Goal: Task Accomplishment & Management: Use online tool/utility

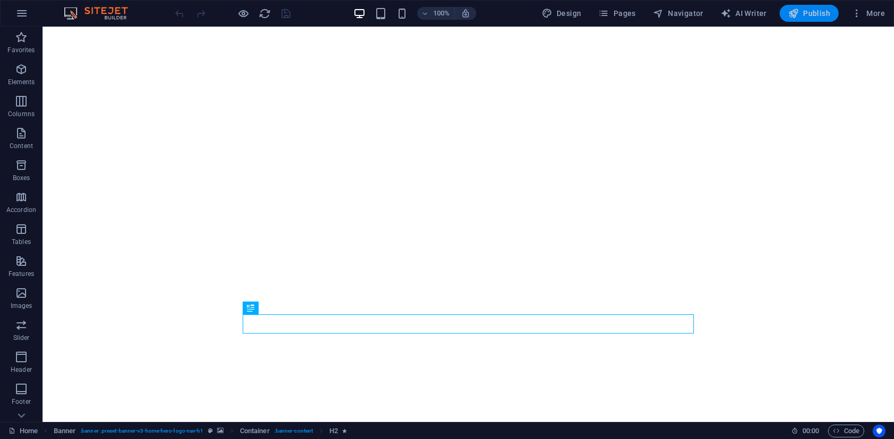
click at [809, 11] on span "Publish" at bounding box center [809, 13] width 42 height 11
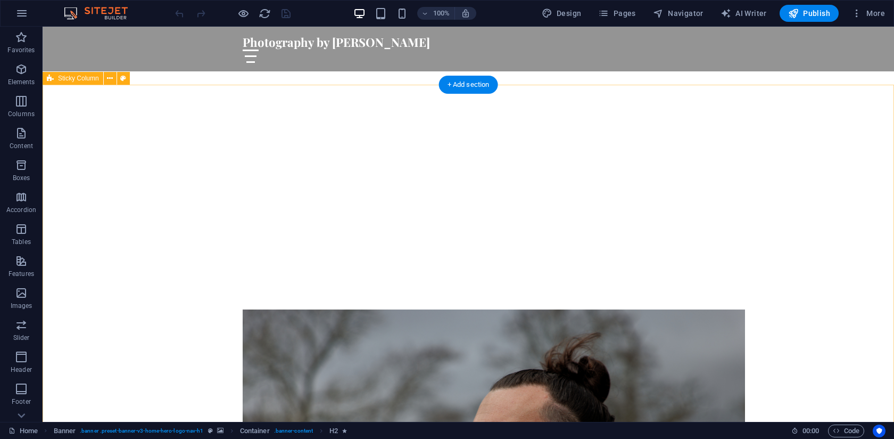
scroll to position [338, 0]
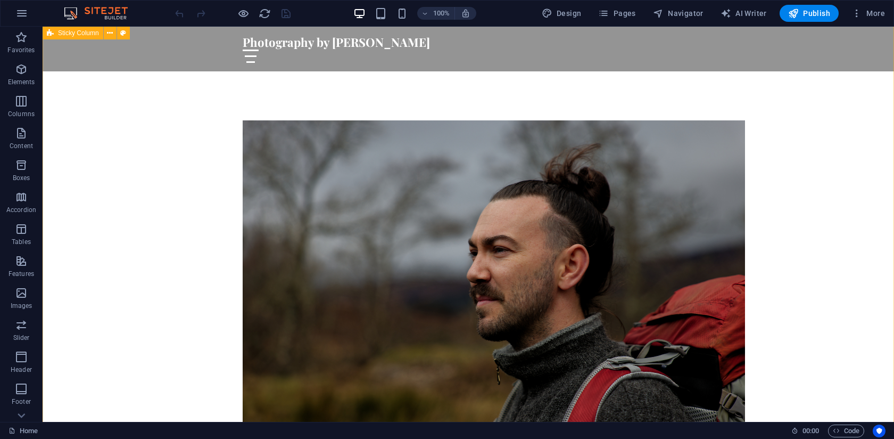
scroll to position [593, 0]
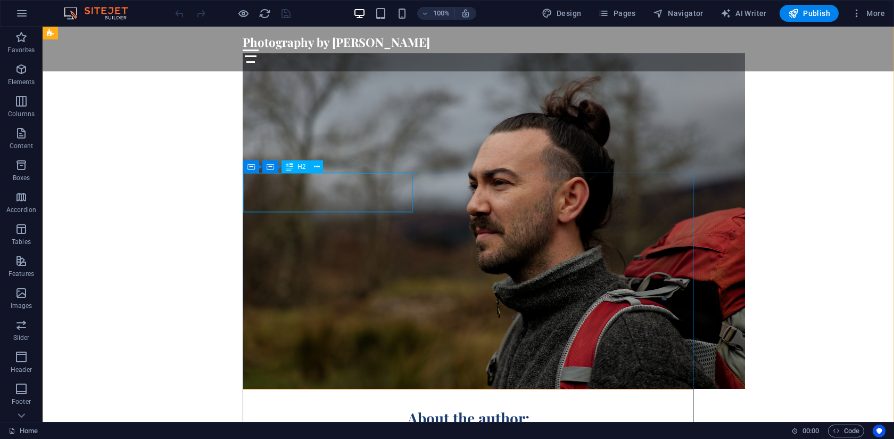
click at [268, 389] on div "About the author:" at bounding box center [468, 408] width 450 height 39
click at [269, 389] on div "About the author:" at bounding box center [468, 408] width 450 height 39
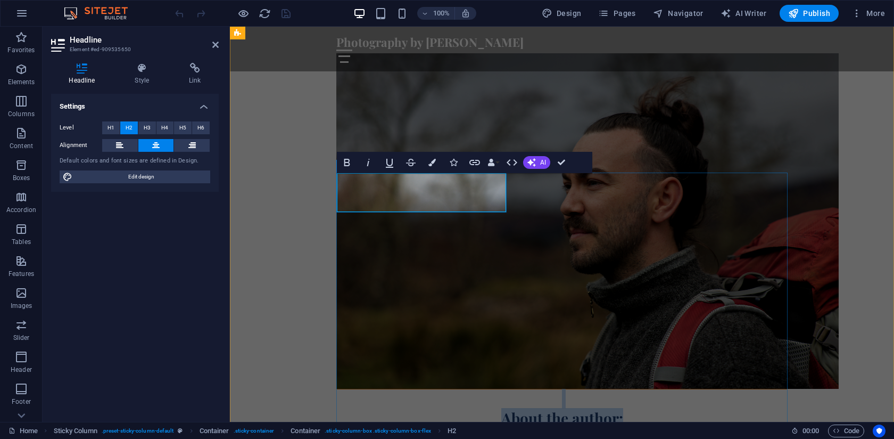
click at [359, 389] on h2 "About the author:" at bounding box center [562, 408] width 450 height 39
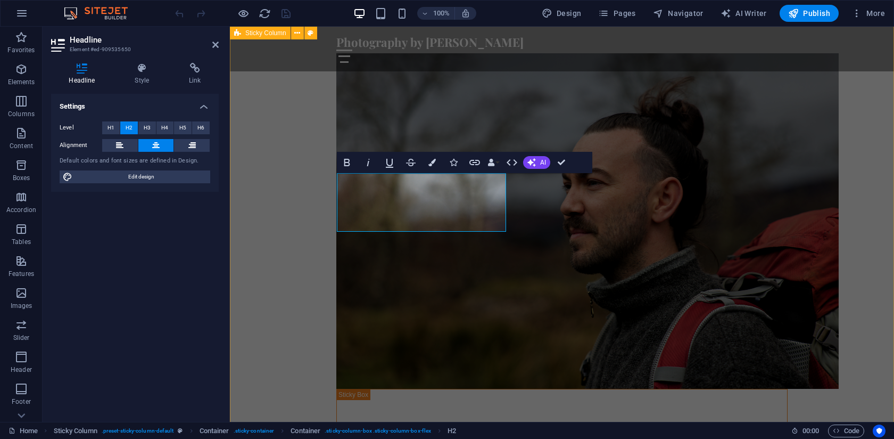
click at [305, 185] on div "‌About the author: My passion for photography began at a young age, attending a…" at bounding box center [562, 351] width 664 height 680
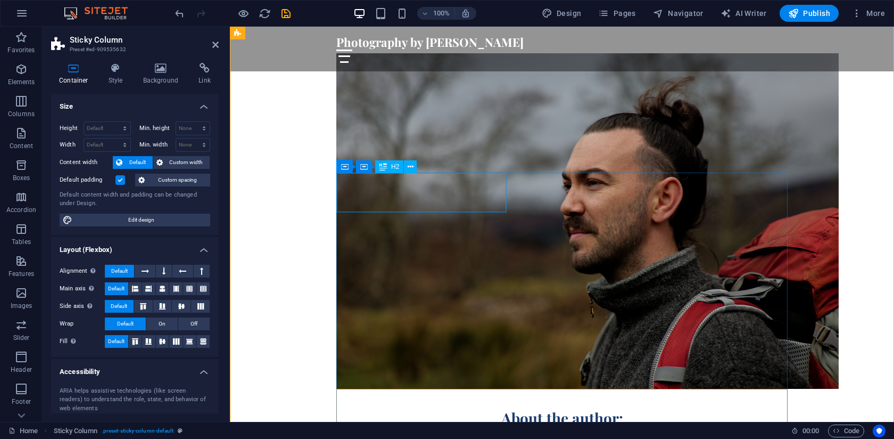
click at [364, 389] on div "About the author:" at bounding box center [562, 408] width 450 height 39
click at [363, 389] on div "About the author:" at bounding box center [562, 408] width 450 height 39
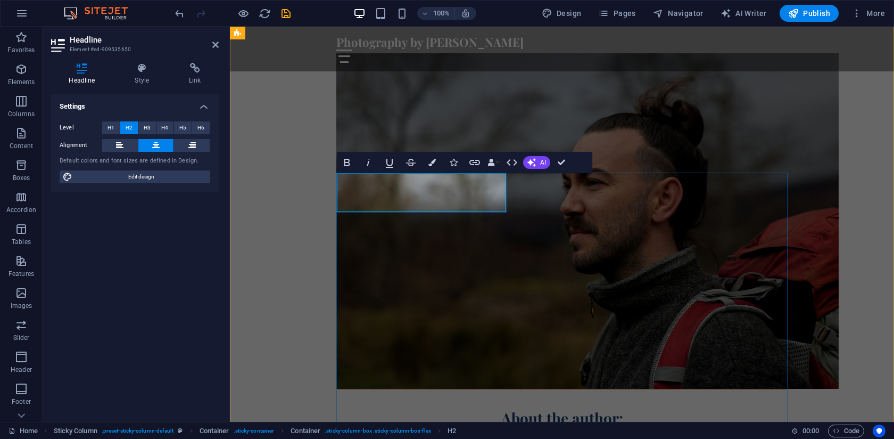
click at [363, 389] on h2 "About the author:" at bounding box center [562, 408] width 450 height 39
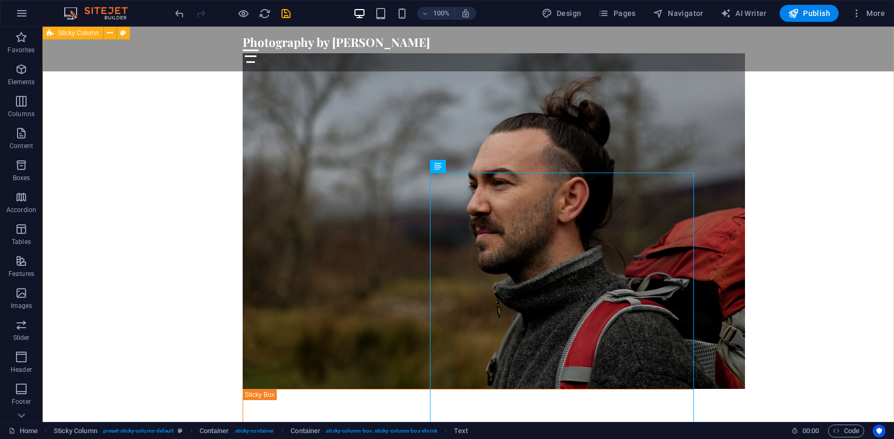
click at [226, 230] on div "About the author: My passion for photography began at a young age, attending ai…" at bounding box center [469, 351] width 852 height 680
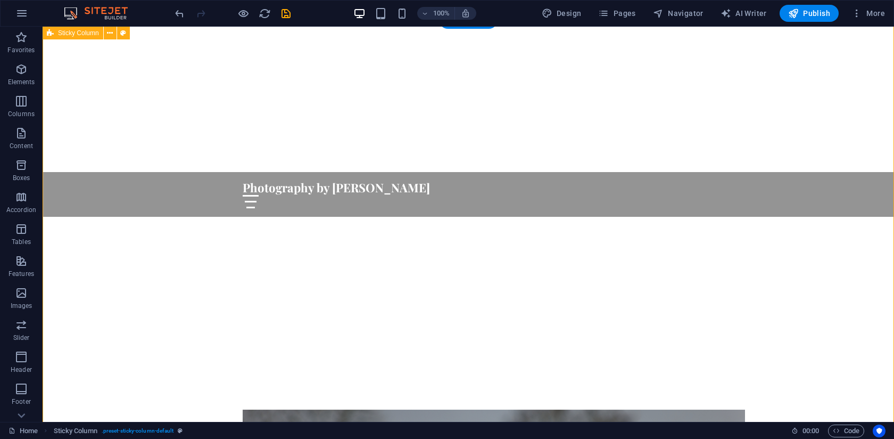
scroll to position [0, 0]
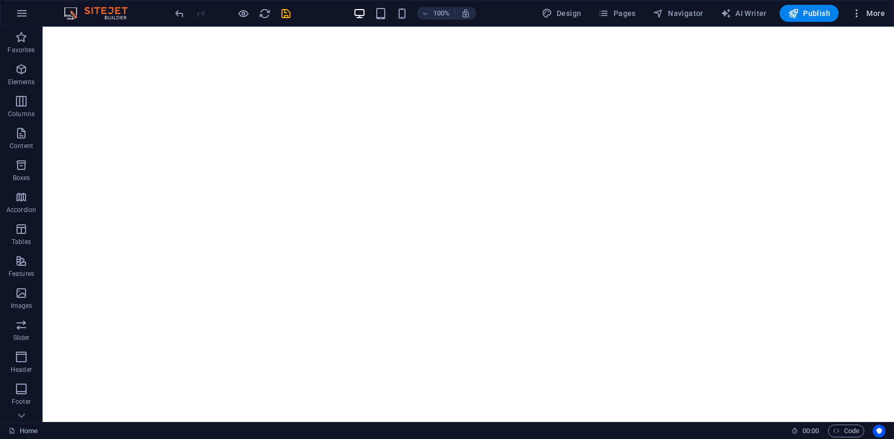
click at [870, 13] on span "More" at bounding box center [869, 13] width 34 height 11
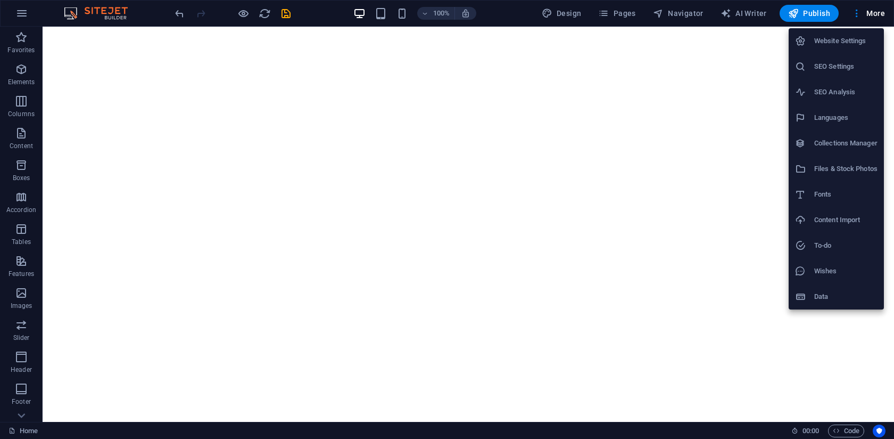
click at [821, 195] on h6 "Fonts" at bounding box center [846, 194] width 63 height 13
select select "popularity"
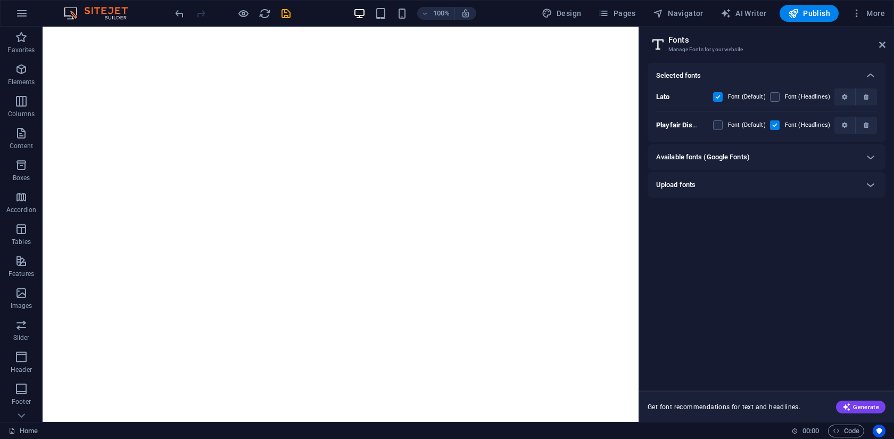
click at [729, 154] on h6 "Available fonts (Google Fonts)" at bounding box center [703, 157] width 94 height 13
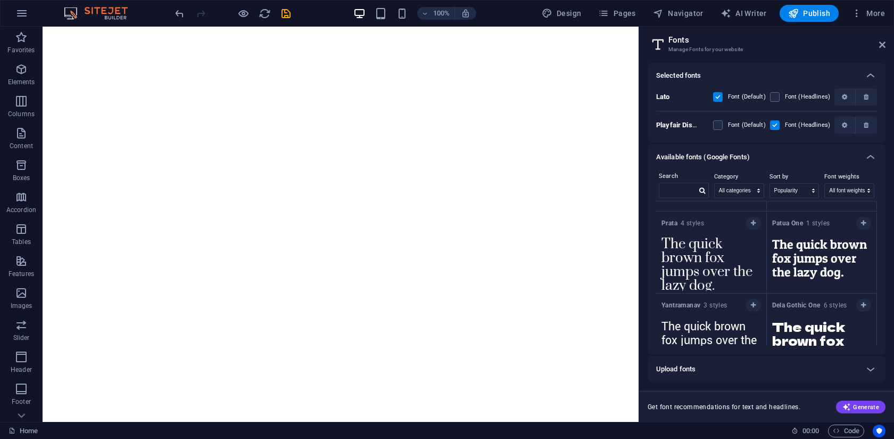
scroll to position [8876, 0]
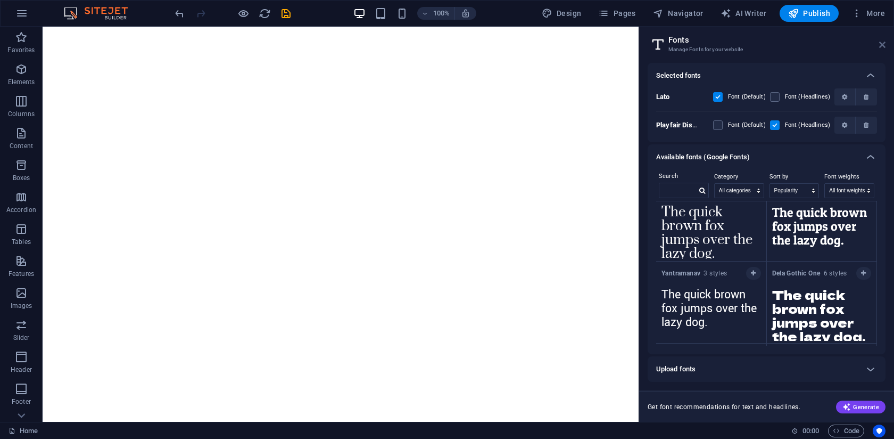
click at [881, 44] on icon at bounding box center [882, 44] width 6 height 9
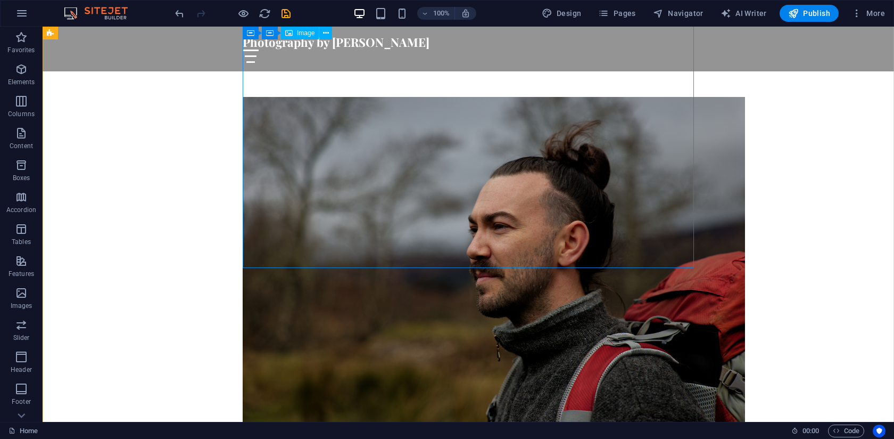
scroll to position [483, 0]
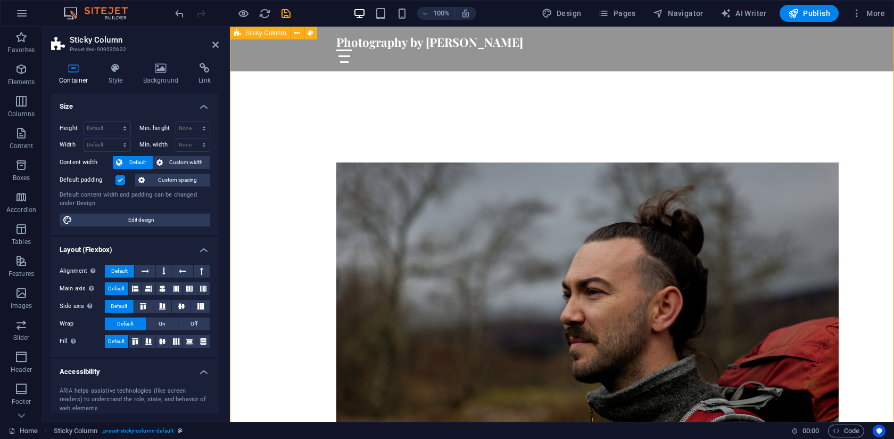
click at [216, 38] on h2 "Sticky Column" at bounding box center [144, 40] width 149 height 10
click at [215, 40] on icon at bounding box center [215, 44] width 6 height 9
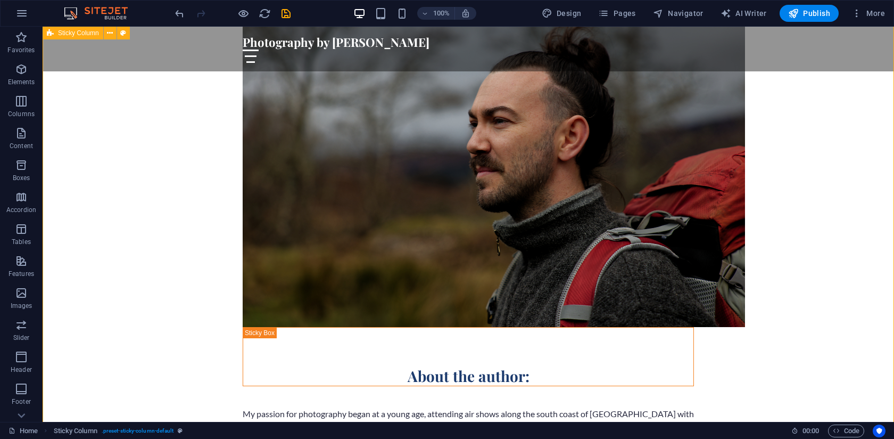
scroll to position [673, 0]
